Goal: Register for event/course

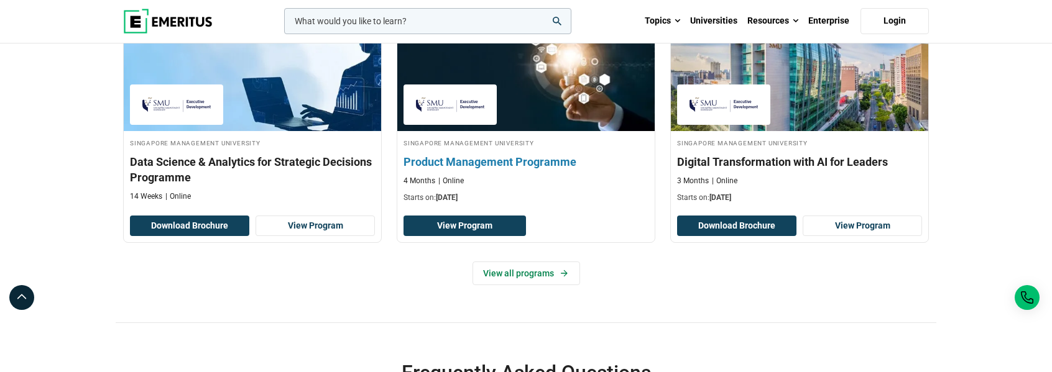
scroll to position [622, 0]
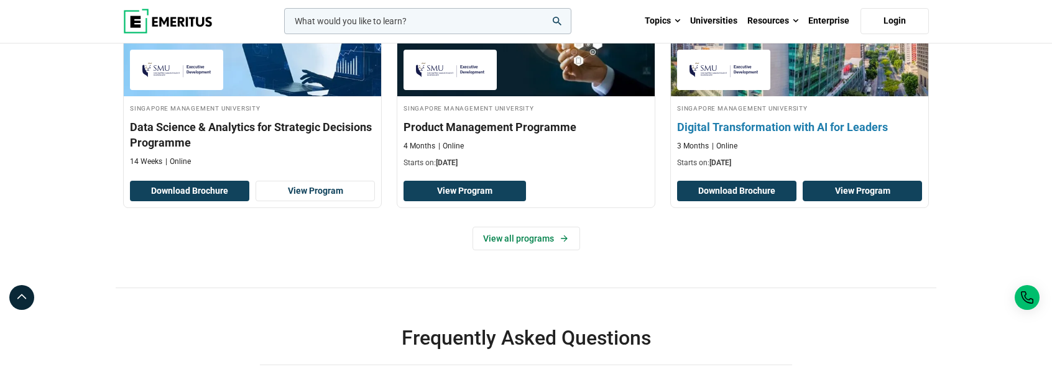
click at [867, 191] on link "View Program" at bounding box center [862, 191] width 119 height 21
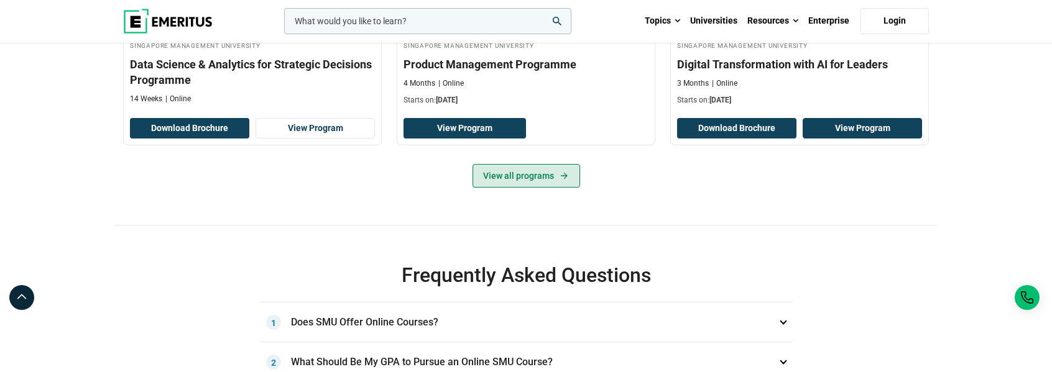
scroll to position [684, 0]
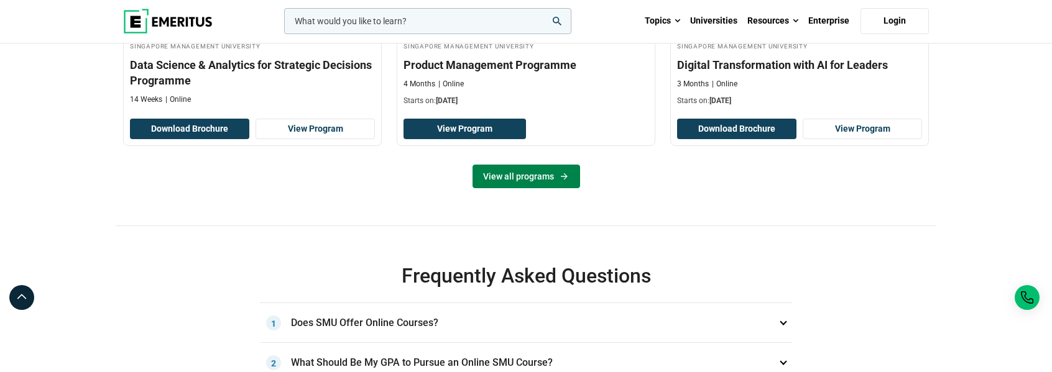
click at [539, 177] on link "View all programs" at bounding box center [527, 177] width 108 height 24
